Goal: Find contact information

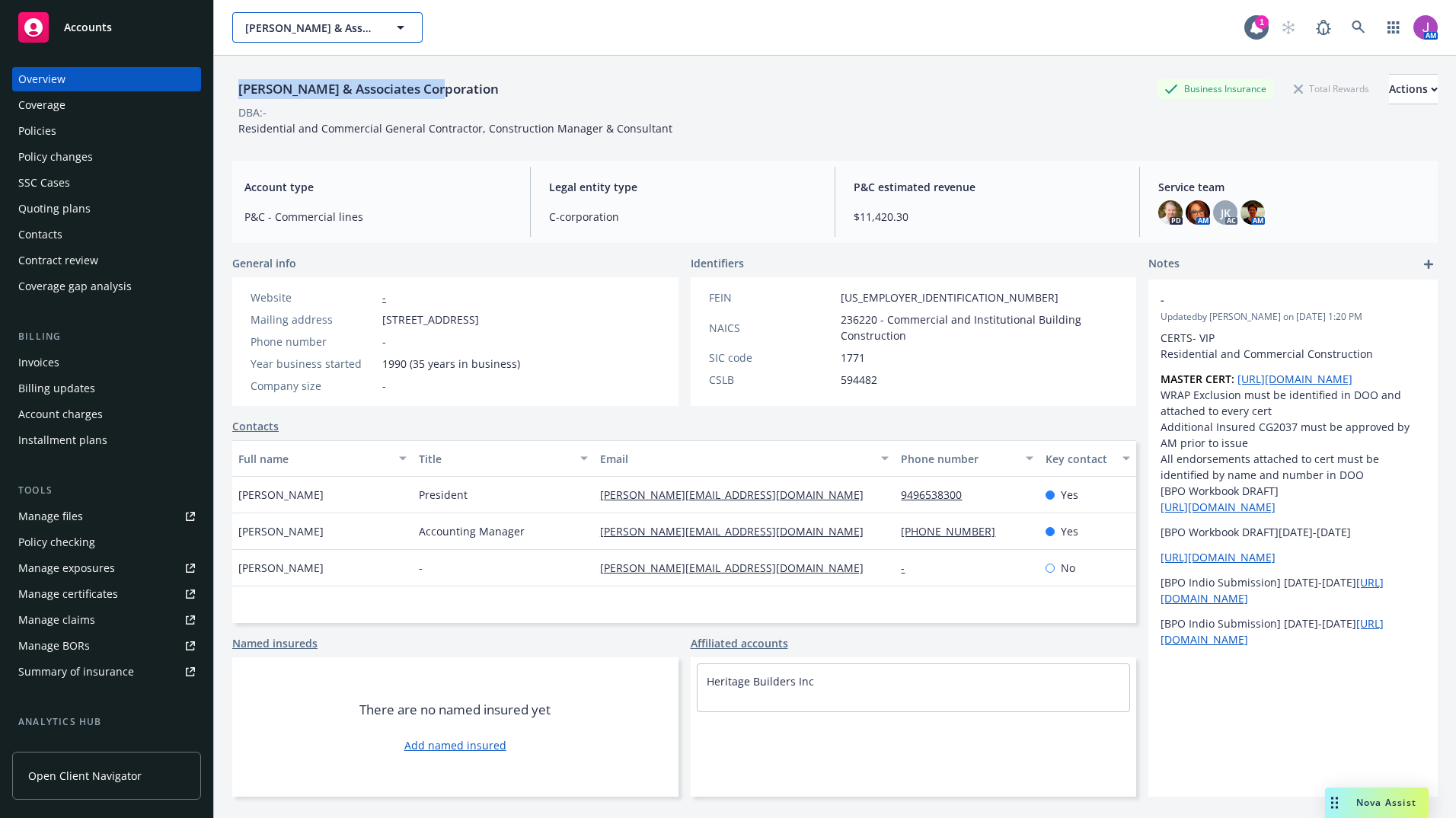
drag, startPoint x: 0, startPoint y: 0, endPoint x: 345, endPoint y: 29, distance: 346.2
click at [345, 29] on span "[PERSON_NAME] & Associates Corporation" at bounding box center [310, 28] width 132 height 16
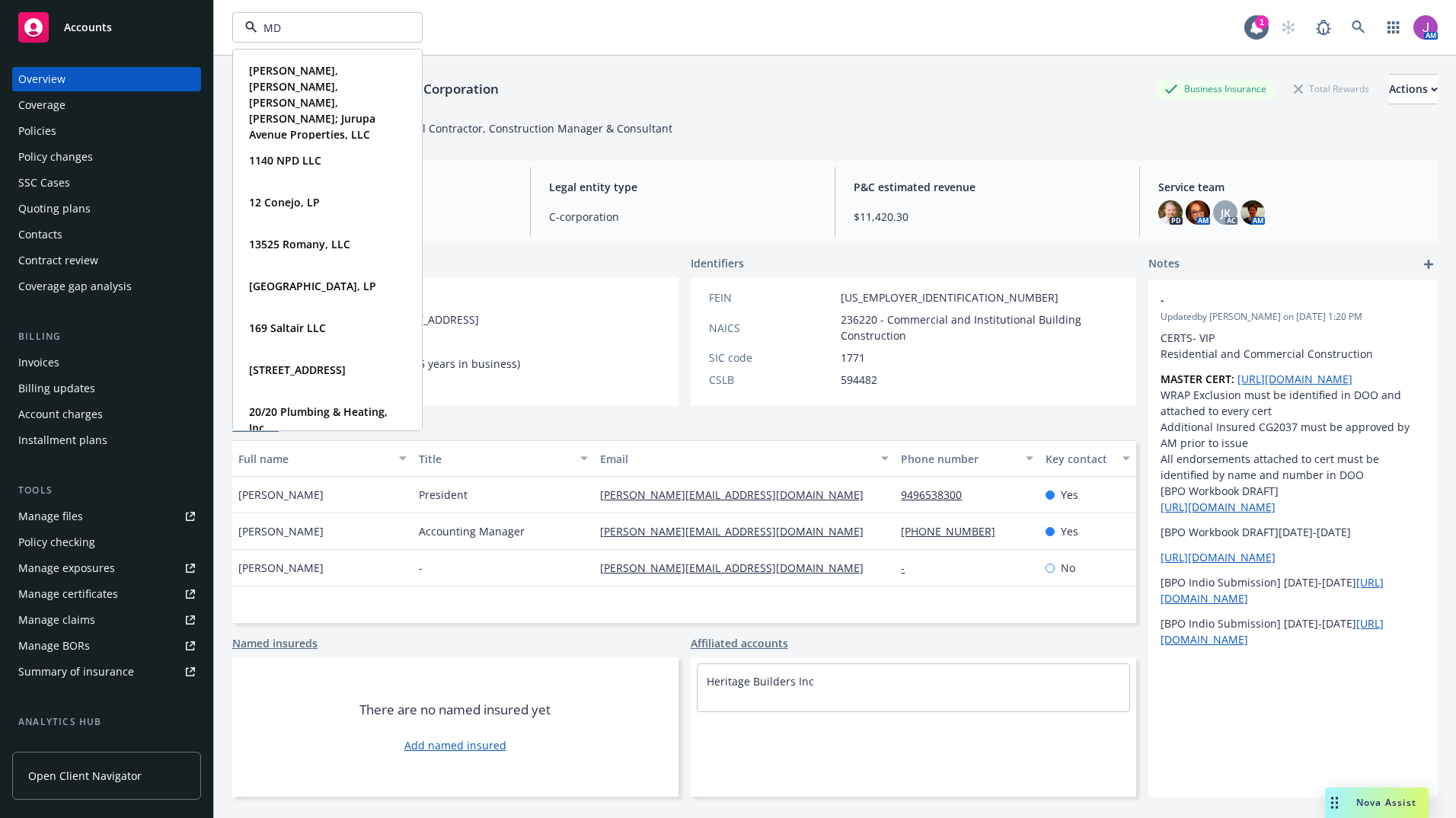
type input "MDB"
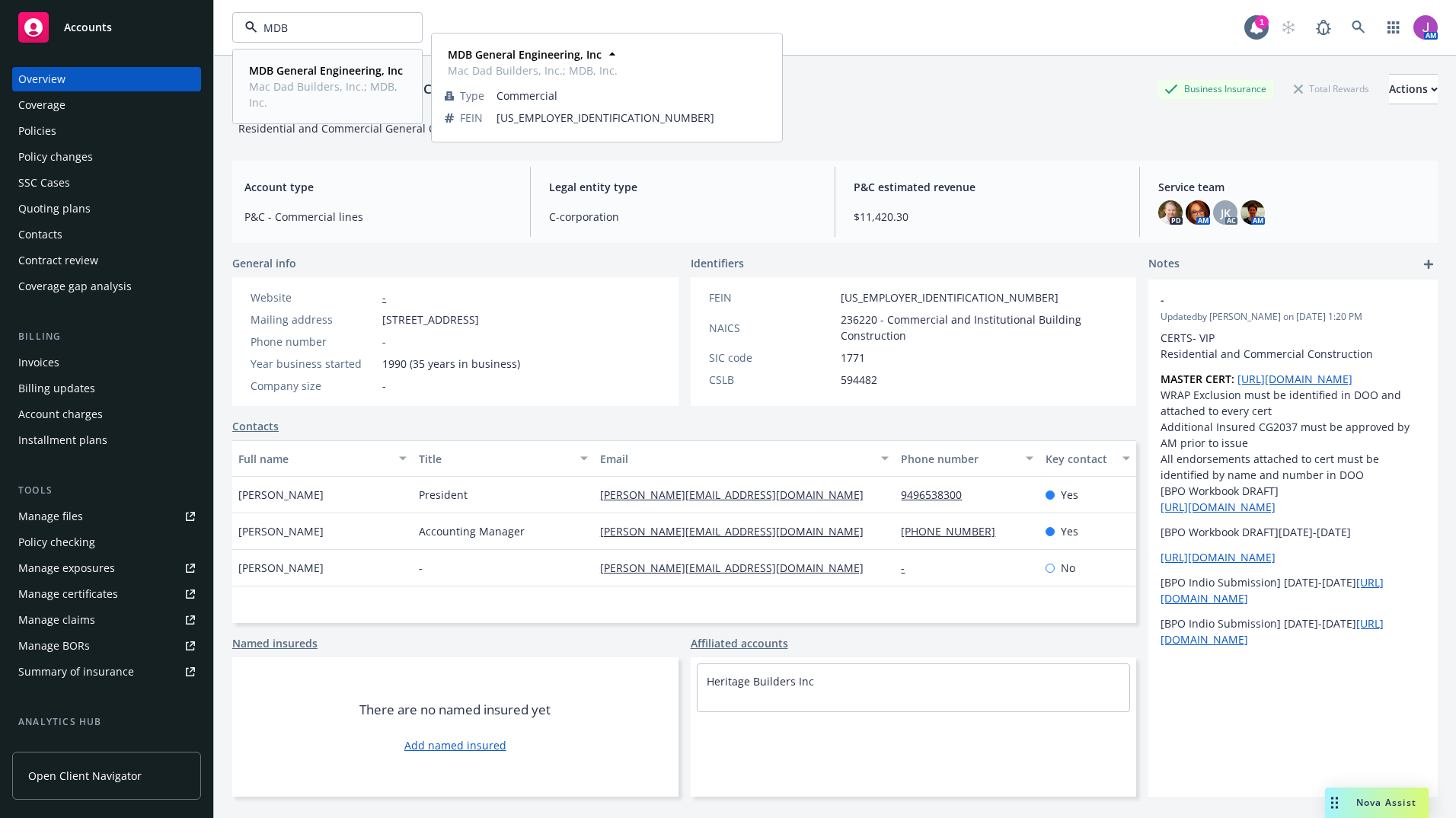
click at [290, 109] on span "Mac Dad Builders, Inc.; MDB, Inc." at bounding box center [326, 94] width 154 height 32
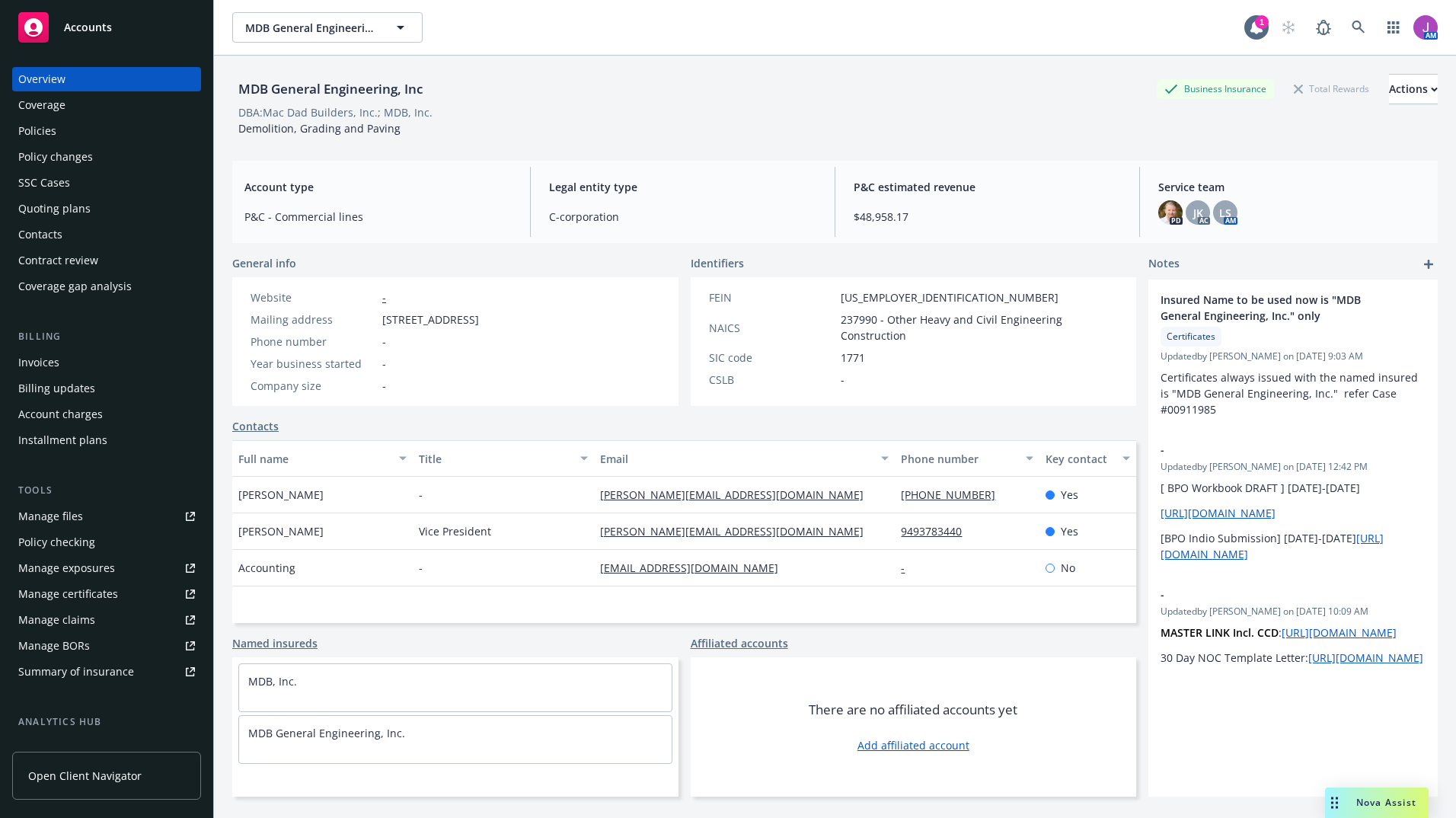
click at [50, 254] on div "Contract review" at bounding box center [58, 260] width 80 height 24
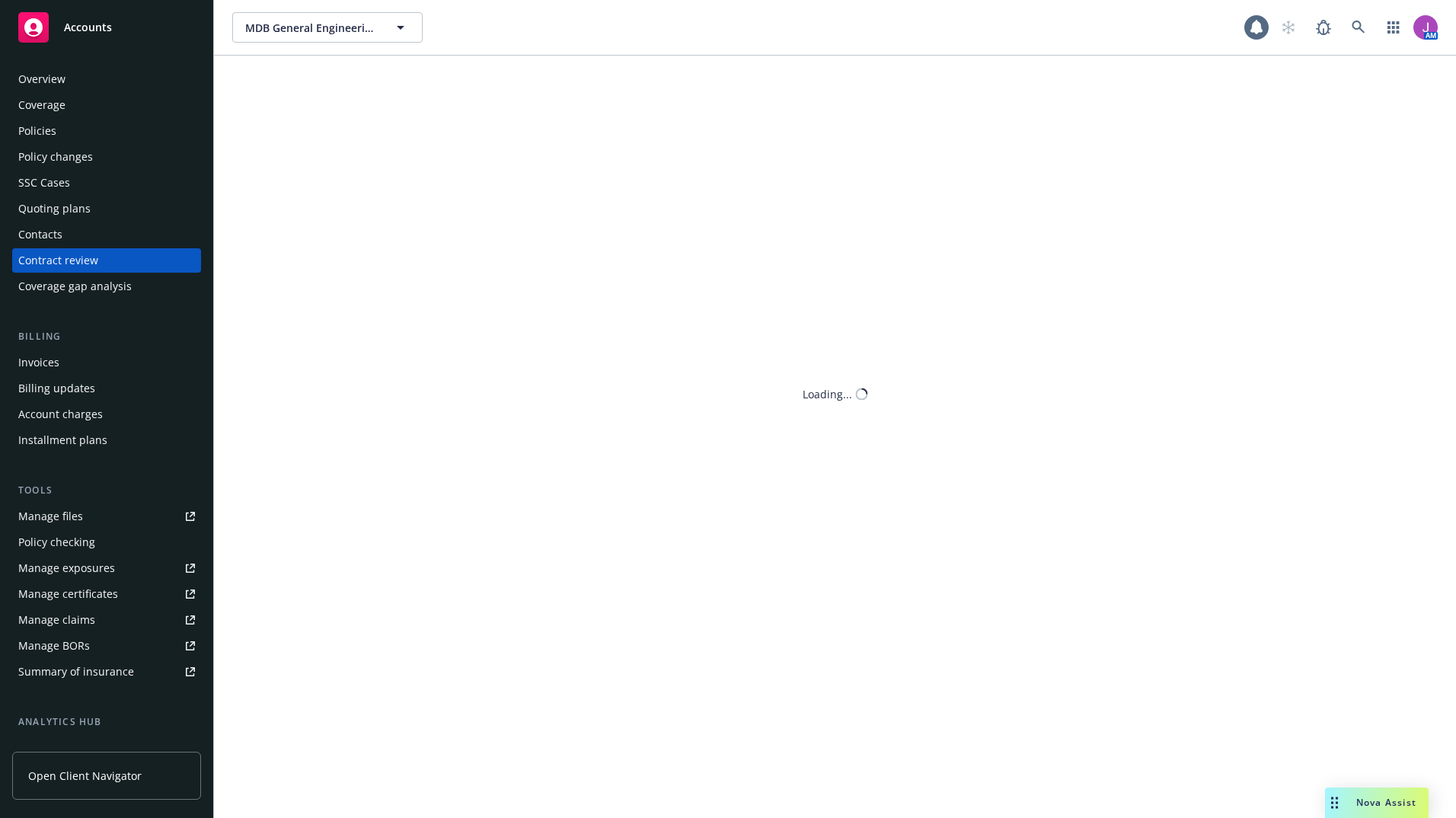
click at [37, 236] on div "Contacts" at bounding box center [40, 234] width 45 height 24
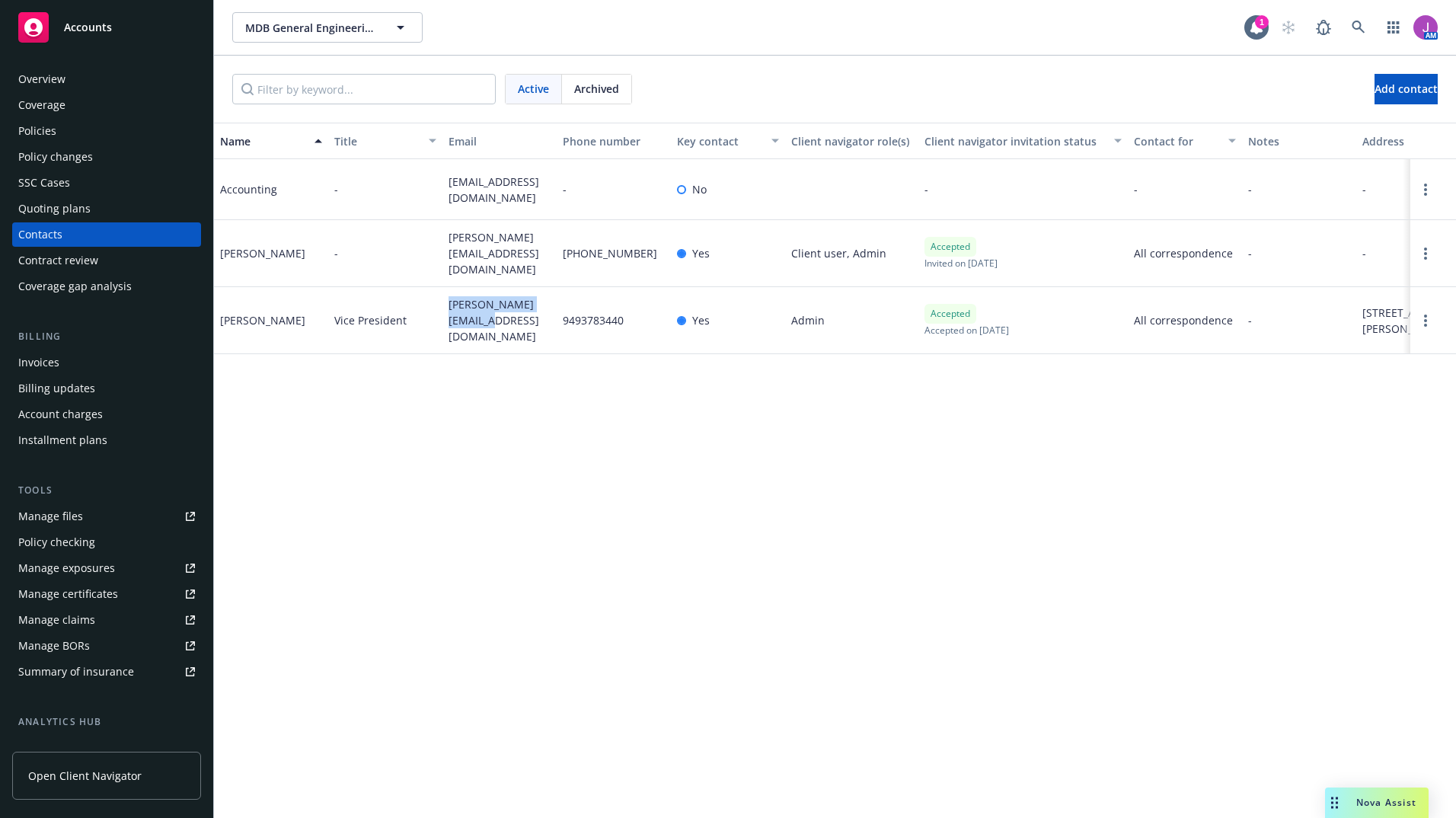
drag, startPoint x: 451, startPoint y: 302, endPoint x: 499, endPoint y: 332, distance: 56.6
click at [499, 332] on div "[PERSON_NAME][EMAIL_ADDRESS][DOMAIN_NAME]" at bounding box center [500, 321] width 114 height 67
copy span "[PERSON_NAME][EMAIL_ADDRESS][DOMAIN_NAME]"
drag, startPoint x: 223, startPoint y: 313, endPoint x: 323, endPoint y: 322, distance: 100.4
click at [323, 322] on div "[PERSON_NAME]" at bounding box center [271, 321] width 114 height 67
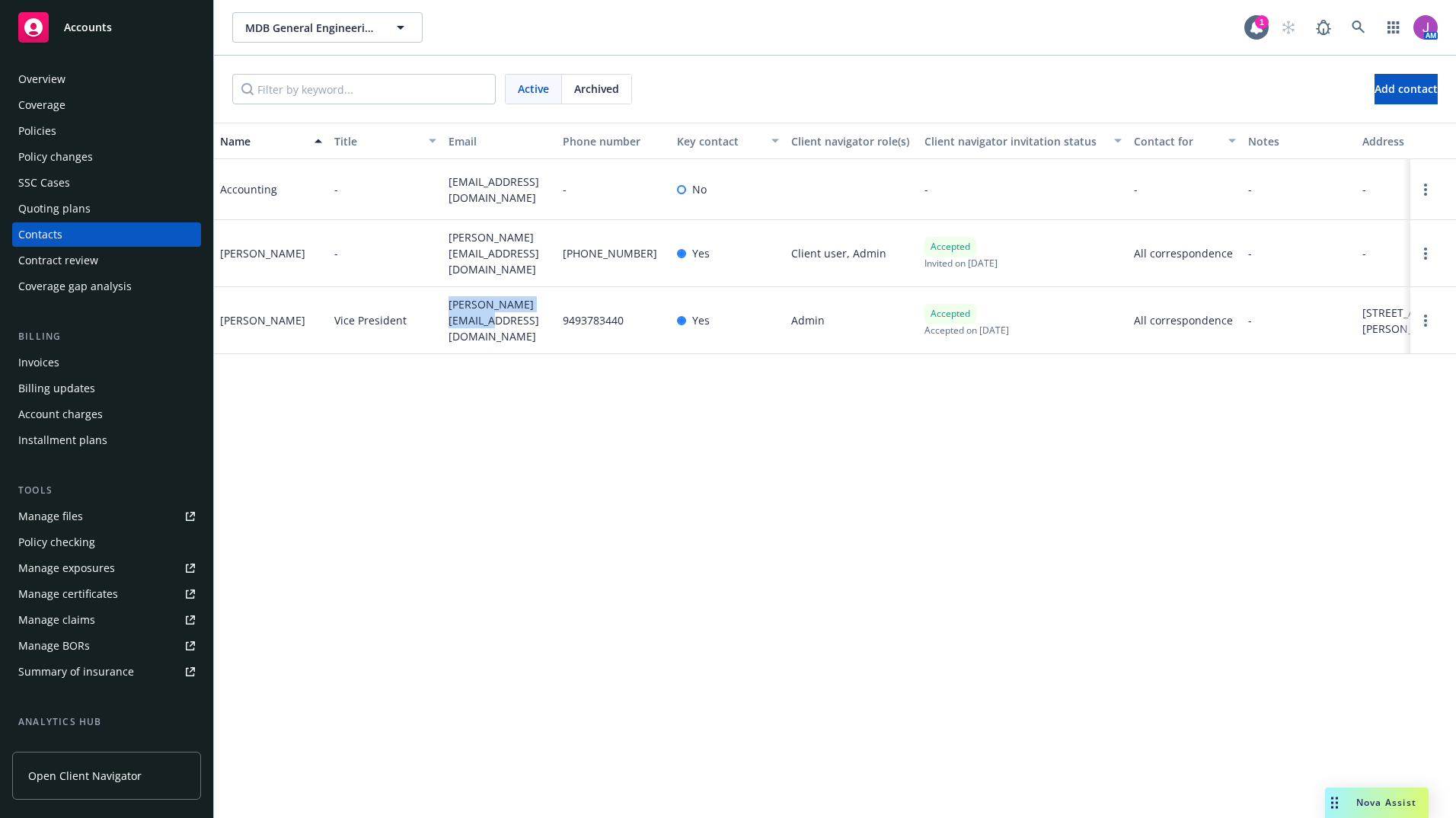
copy div "[PERSON_NAME]"
drag, startPoint x: 438, startPoint y: 234, endPoint x: 469, endPoint y: 265, distance: 43.8
click at [469, 265] on div "[PERSON_NAME] - [PERSON_NAME][EMAIL_ADDRESS][DOMAIN_NAME] [PHONE_NUMBER] Yes Cl…" at bounding box center [834, 254] width 1242 height 67
copy div "[PERSON_NAME][EMAIL_ADDRESS][DOMAIN_NAME]"
drag, startPoint x: 271, startPoint y: 255, endPoint x: 290, endPoint y: 258, distance: 19.2
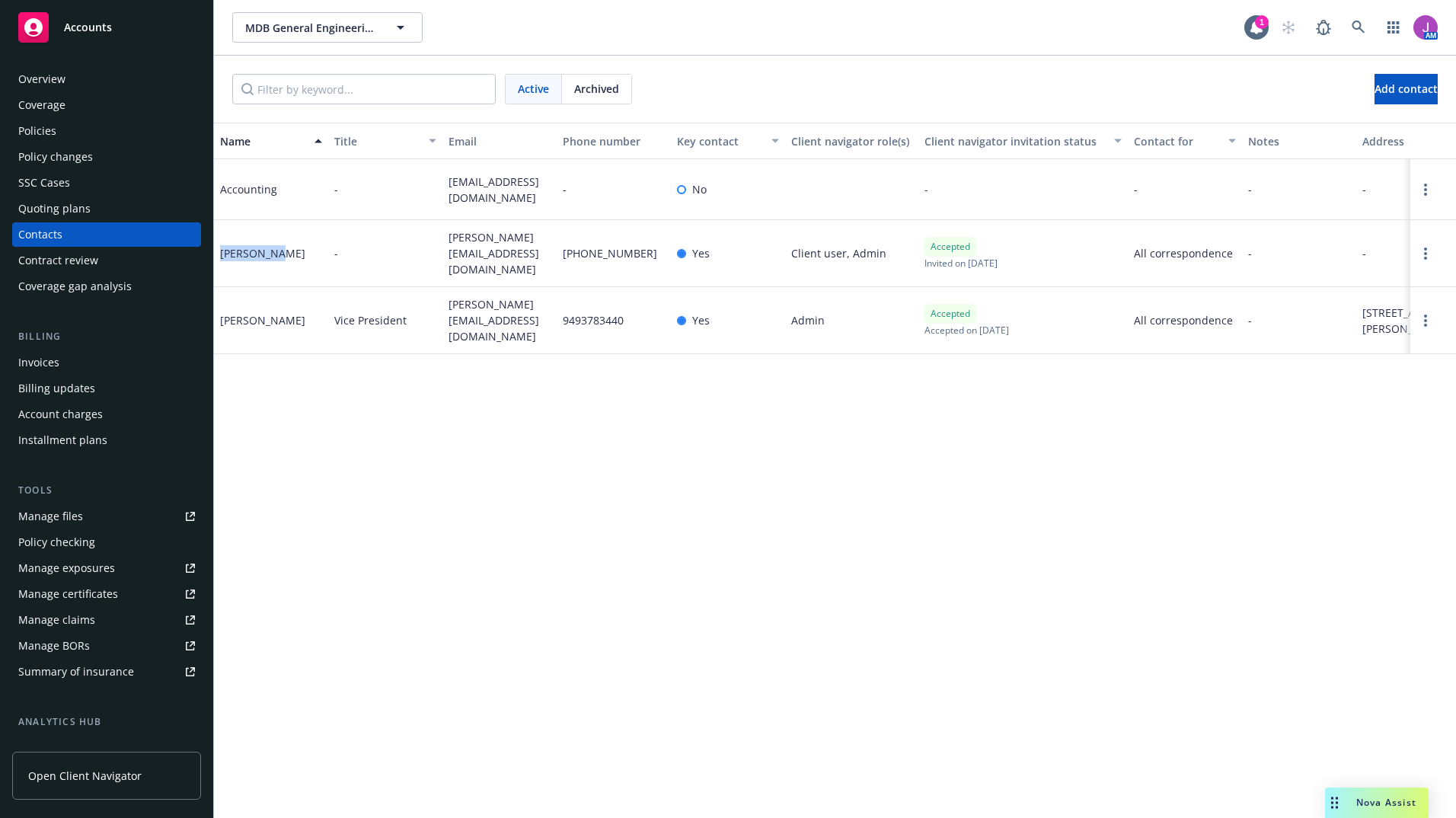
click at [290, 258] on div "[PERSON_NAME]" at bounding box center [271, 254] width 114 height 67
copy div "[PERSON_NAME]"
